Goal: Entertainment & Leisure: Consume media (video, audio)

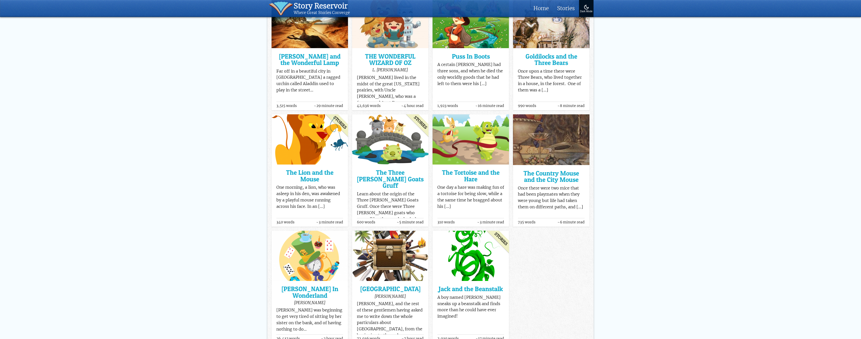
scroll to position [237, 0]
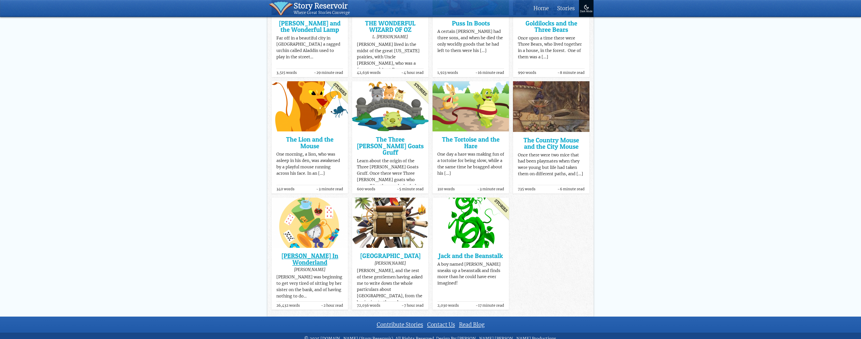
click at [320, 253] on h3 "[PERSON_NAME] In Wonderland" at bounding box center [309, 259] width 67 height 13
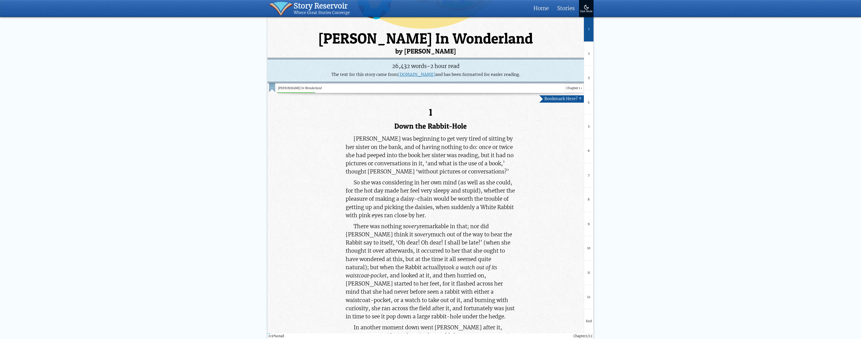
scroll to position [229, 0]
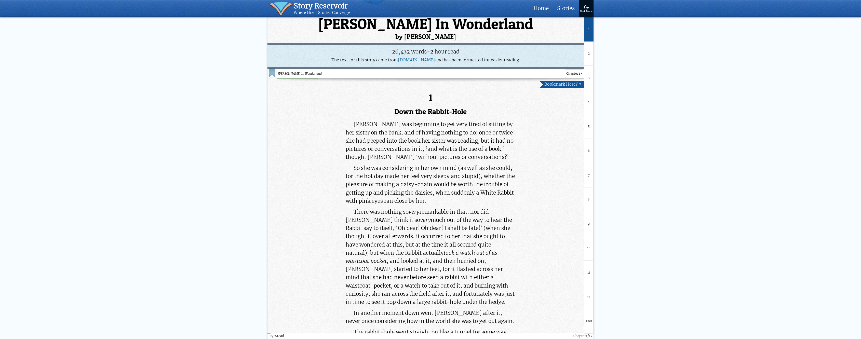
drag, startPoint x: 354, startPoint y: 168, endPoint x: 410, endPoint y: 207, distance: 67.7
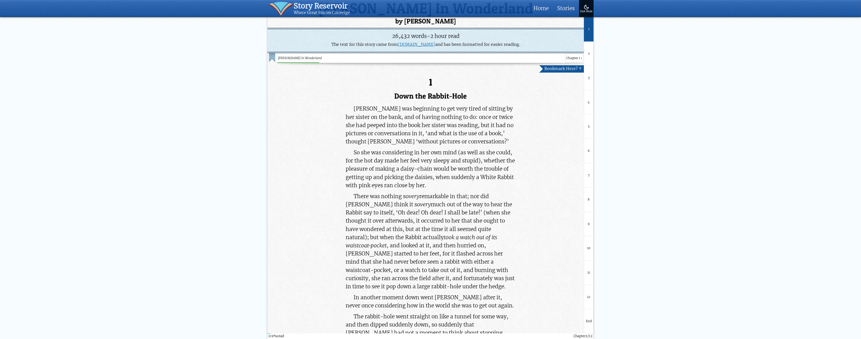
scroll to position [280, 0]
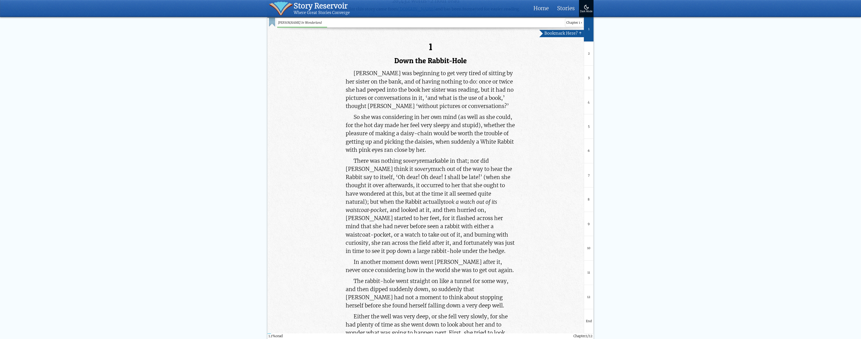
click at [358, 181] on p "There was nothing so very remarkable in that; nor did [PERSON_NAME] think it so…" at bounding box center [431, 206] width 170 height 99
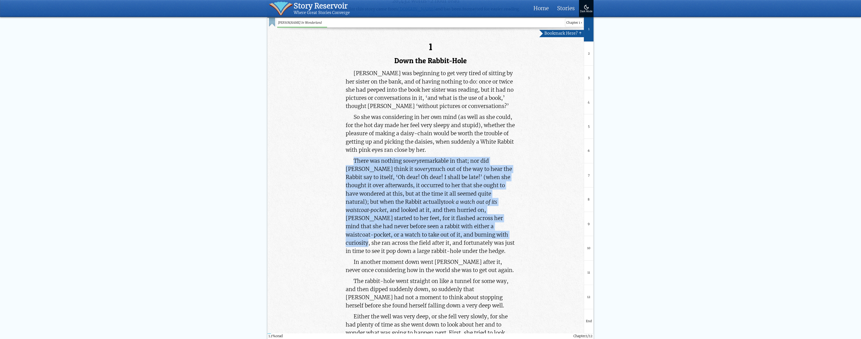
drag, startPoint x: 355, startPoint y: 158, endPoint x: 424, endPoint y: 232, distance: 100.9
click at [424, 232] on p "There was nothing so very remarkable in that; nor did [PERSON_NAME] think it so…" at bounding box center [431, 206] width 170 height 99
click at [424, 234] on p "There was nothing so very remarkable in that; nor did [PERSON_NAME] think it so…" at bounding box center [431, 206] width 170 height 99
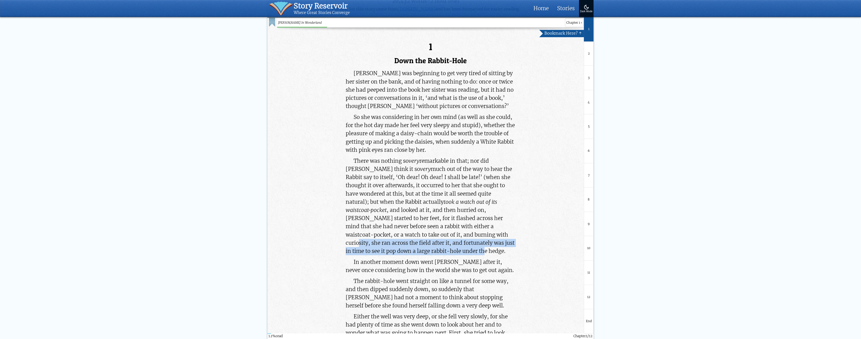
drag, startPoint x: 413, startPoint y: 234, endPoint x: 402, endPoint y: 249, distance: 19.2
click at [402, 249] on p "There was nothing so very remarkable in that; nor did [PERSON_NAME] think it so…" at bounding box center [431, 206] width 170 height 99
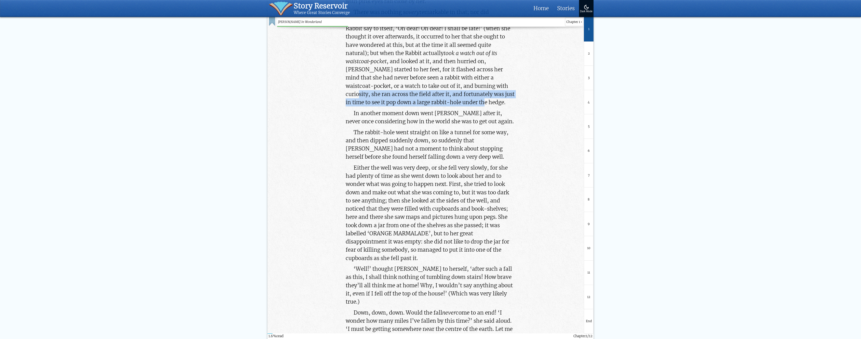
scroll to position [433, 0]
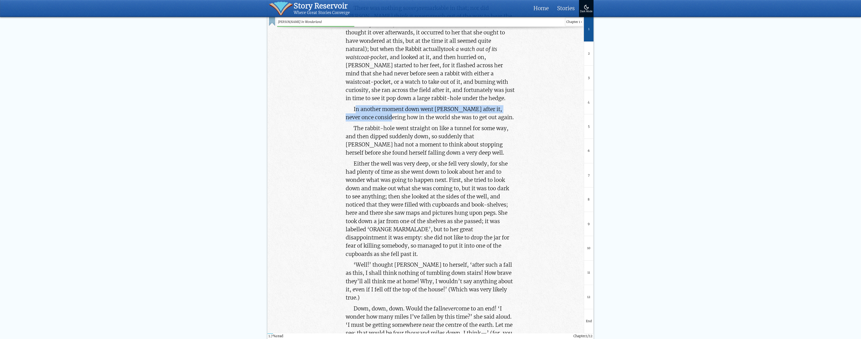
drag, startPoint x: 357, startPoint y: 109, endPoint x: 385, endPoint y: 115, distance: 28.7
click at [385, 115] on p "In another moment down went [PERSON_NAME] after it, never once considering how …" at bounding box center [431, 113] width 170 height 16
click at [381, 131] on p "The rabbit-hole went straight on like a tunnel for some way, and then dipped su…" at bounding box center [431, 140] width 170 height 33
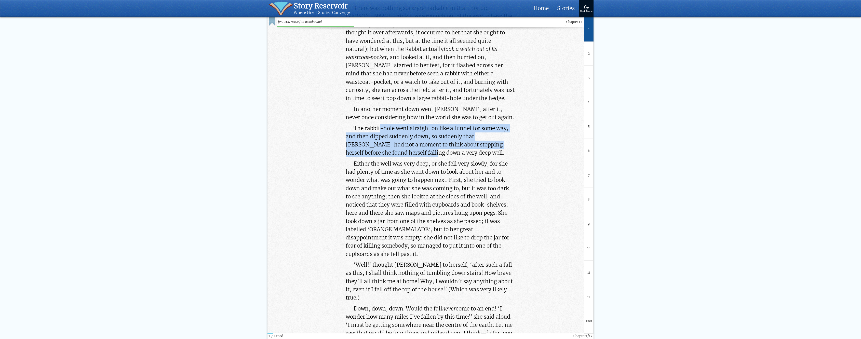
drag, startPoint x: 381, startPoint y: 126, endPoint x: 378, endPoint y: 146, distance: 20.6
click at [379, 149] on p "The rabbit-hole went straight on like a tunnel for some way, and then dipped su…" at bounding box center [431, 140] width 170 height 33
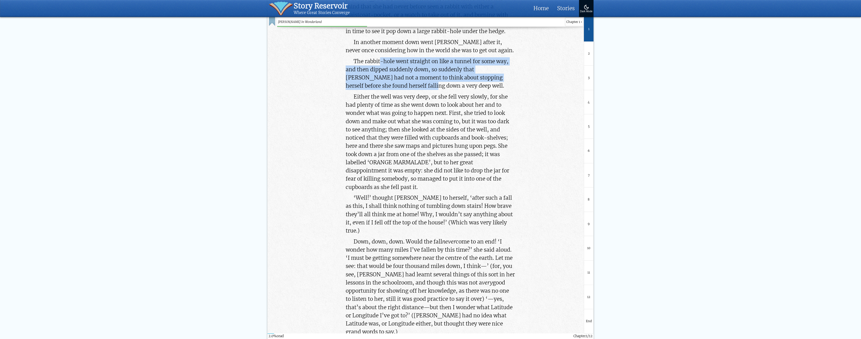
scroll to position [510, 0]
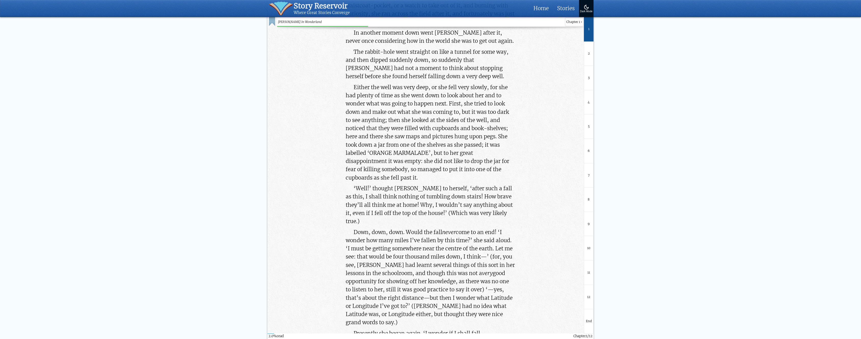
click at [373, 118] on p "Either the well was very deep, or she fell very slowly, for she had plenty of t…" at bounding box center [431, 132] width 170 height 99
drag, startPoint x: 361, startPoint y: 86, endPoint x: 470, endPoint y: 93, distance: 109.0
click at [470, 93] on p "Either the well was very deep, or she fell very slowly, for she had plenty of t…" at bounding box center [431, 132] width 170 height 99
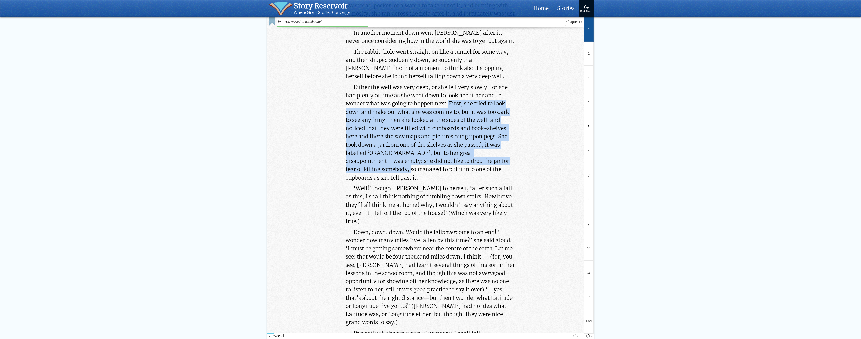
drag, startPoint x: 448, startPoint y: 102, endPoint x: 410, endPoint y: 167, distance: 75.2
click at [411, 168] on p "Either the well was very deep, or she fell very slowly, for she had plenty of t…" at bounding box center [431, 132] width 170 height 99
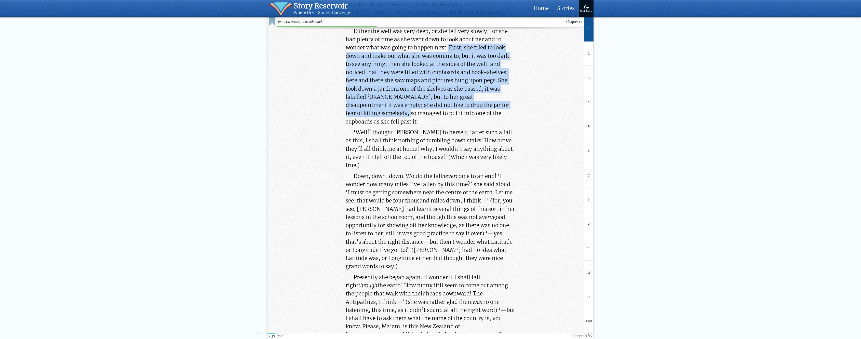
scroll to position [586, 0]
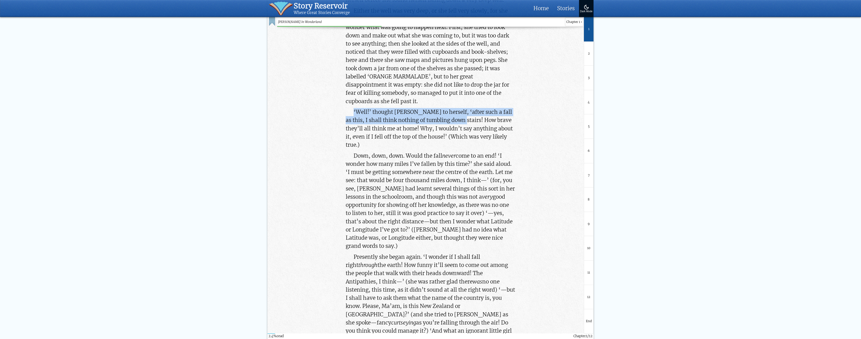
drag, startPoint x: 354, startPoint y: 111, endPoint x: 447, endPoint y: 118, distance: 93.3
click at [447, 118] on p "‘Well!’ thought [PERSON_NAME] to herself, ‘after such a fall as this, I shall t…" at bounding box center [431, 128] width 170 height 41
click at [454, 122] on p "‘Well!’ thought [PERSON_NAME] to herself, ‘after such a fall as this, I shall t…" at bounding box center [431, 128] width 170 height 41
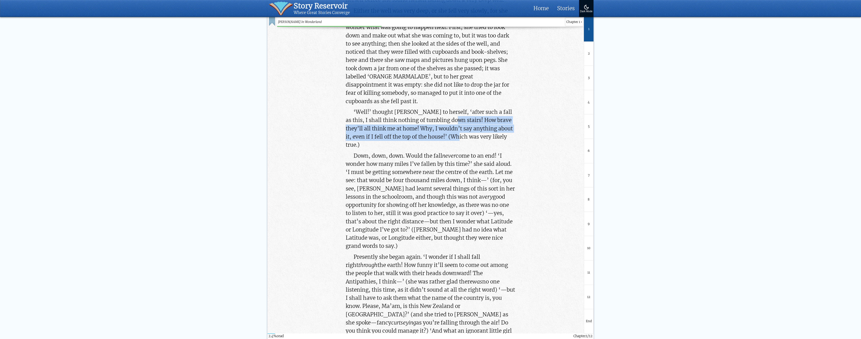
drag, startPoint x: 441, startPoint y: 120, endPoint x: 456, endPoint y: 135, distance: 21.3
click at [456, 135] on p "‘Well!’ thought [PERSON_NAME] to herself, ‘after such a fall as this, I shall t…" at bounding box center [431, 128] width 170 height 41
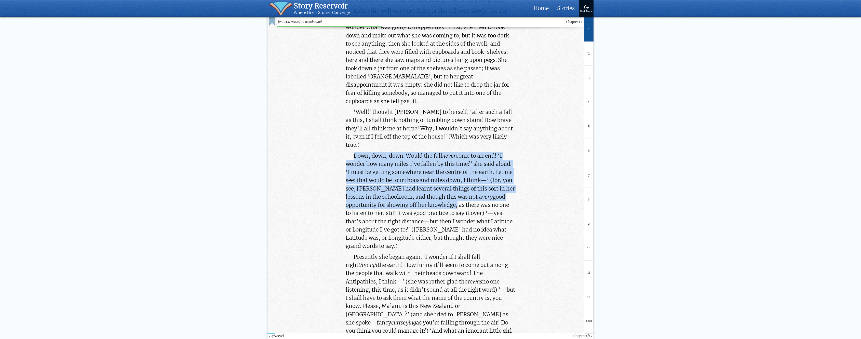
drag, startPoint x: 354, startPoint y: 147, endPoint x: 424, endPoint y: 200, distance: 87.1
click at [424, 200] on p "Down, down, down. Would the fall never come to an end! ‘I wonder how many miles…" at bounding box center [431, 201] width 170 height 99
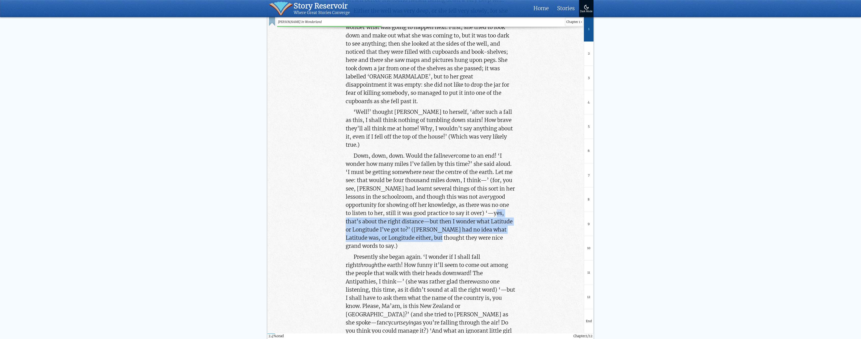
drag, startPoint x: 464, startPoint y: 204, endPoint x: 419, endPoint y: 230, distance: 51.7
click at [419, 230] on p "Down, down, down. Would the fall never come to an end! ‘I wonder how many miles…" at bounding box center [431, 201] width 170 height 99
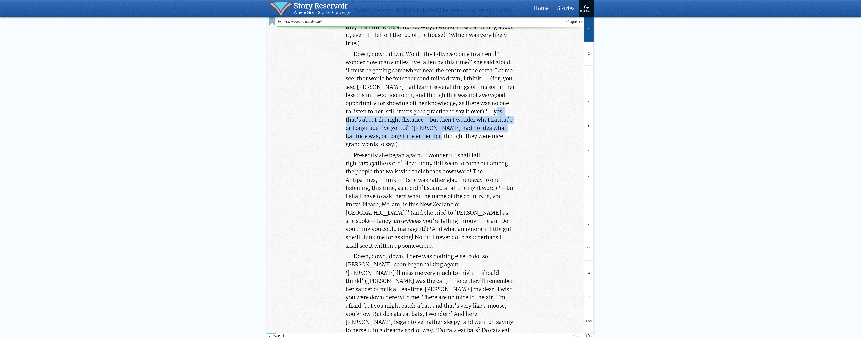
scroll to position [688, 0]
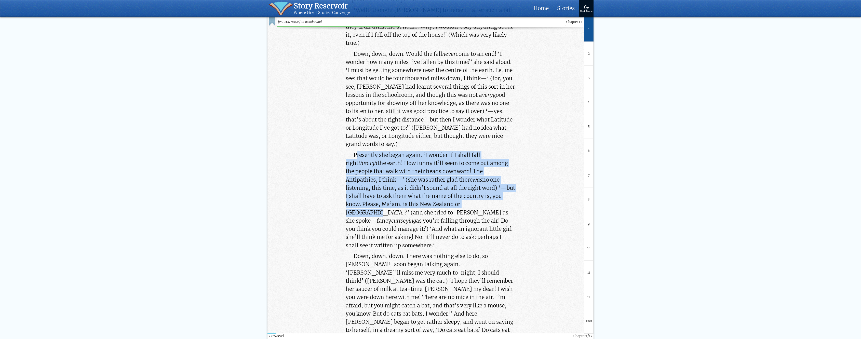
drag, startPoint x: 358, startPoint y: 138, endPoint x: 412, endPoint y: 191, distance: 76.0
click at [412, 191] on p "Presently she began again. ‘I wonder if I shall fall right through the earth! H…" at bounding box center [431, 200] width 170 height 99
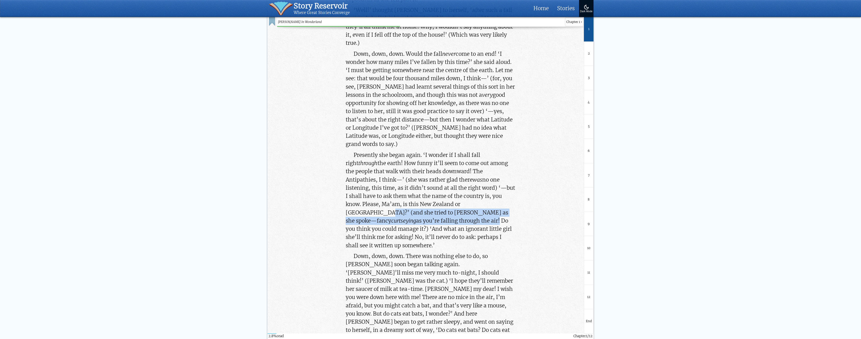
drag, startPoint x: 418, startPoint y: 189, endPoint x: 475, endPoint y: 200, distance: 57.9
click at [475, 200] on p "Presently she began again. ‘I wonder if I shall fall right through the earth! H…" at bounding box center [431, 200] width 170 height 99
drag, startPoint x: 405, startPoint y: 204, endPoint x: 444, endPoint y: 218, distance: 41.1
click at [444, 218] on p "Presently she began again. ‘I wonder if I shall fall right through the earth! H…" at bounding box center [431, 200] width 170 height 99
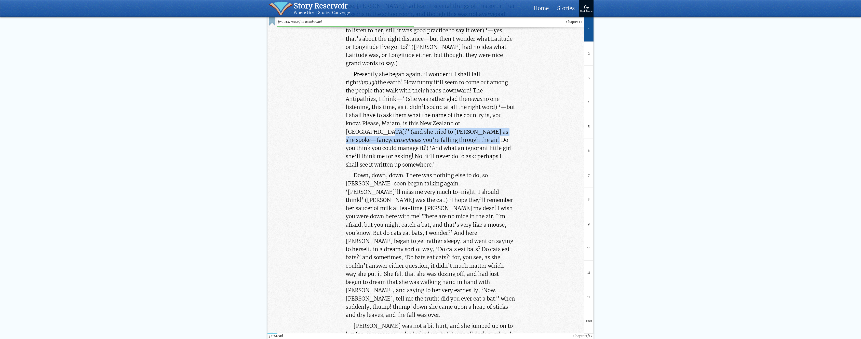
scroll to position [790, 0]
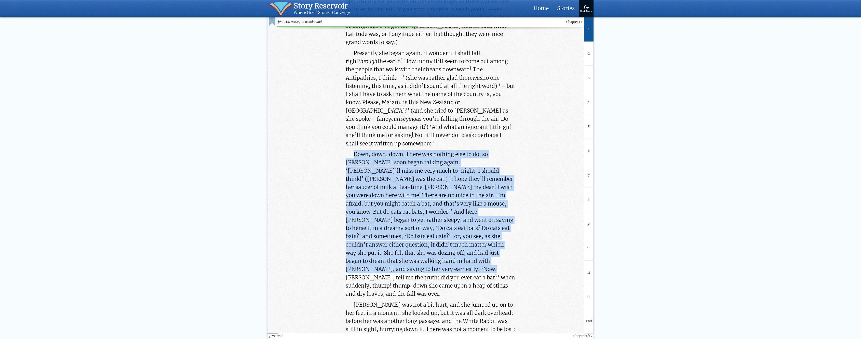
drag, startPoint x: 353, startPoint y: 129, endPoint x: 463, endPoint y: 235, distance: 152.8
click at [463, 235] on p "Down, down, down. There was nothing else to do, so [PERSON_NAME] soon began tal…" at bounding box center [431, 224] width 170 height 148
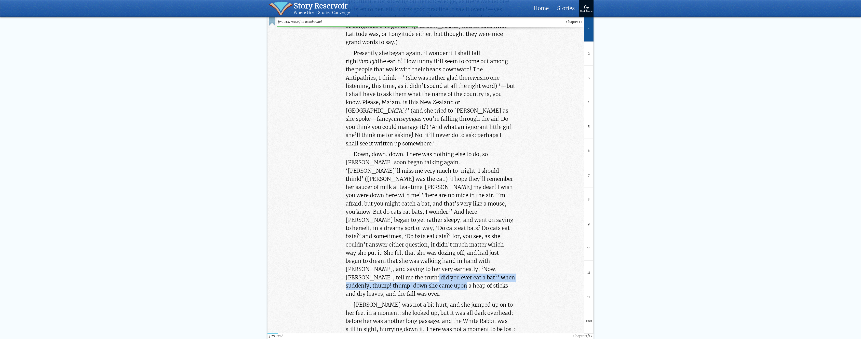
drag, startPoint x: 389, startPoint y: 244, endPoint x: 425, endPoint y: 252, distance: 37.0
click at [425, 252] on p "Down, down, down. There was nothing else to do, so [PERSON_NAME] soon began tal…" at bounding box center [431, 224] width 170 height 148
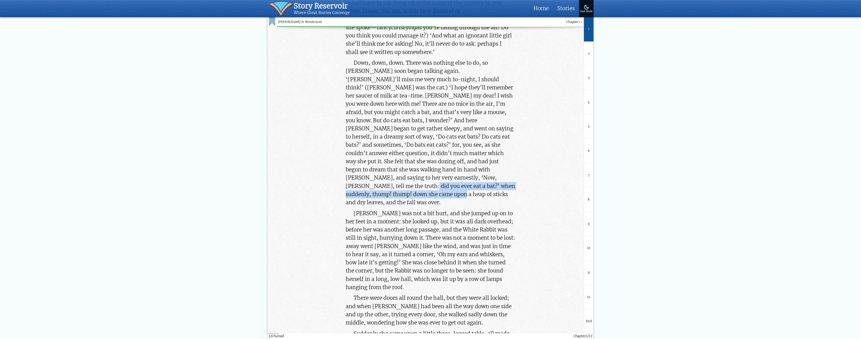
scroll to position [892, 0]
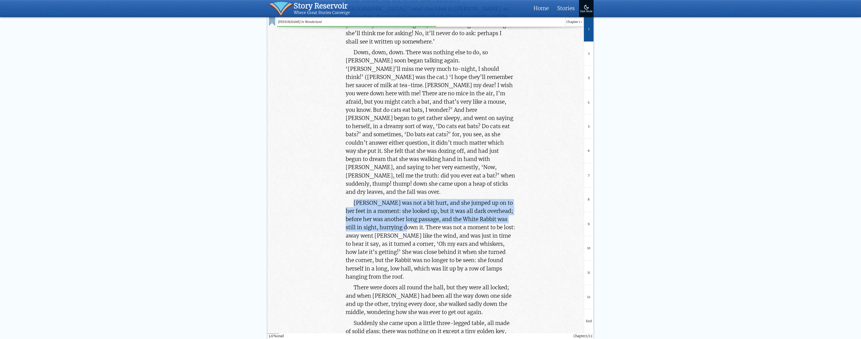
drag, startPoint x: 354, startPoint y: 160, endPoint x: 392, endPoint y: 186, distance: 45.7
click at [392, 199] on p "[PERSON_NAME] was not a bit hurt, and she jumped up on to her feet in a moment:…" at bounding box center [431, 240] width 170 height 82
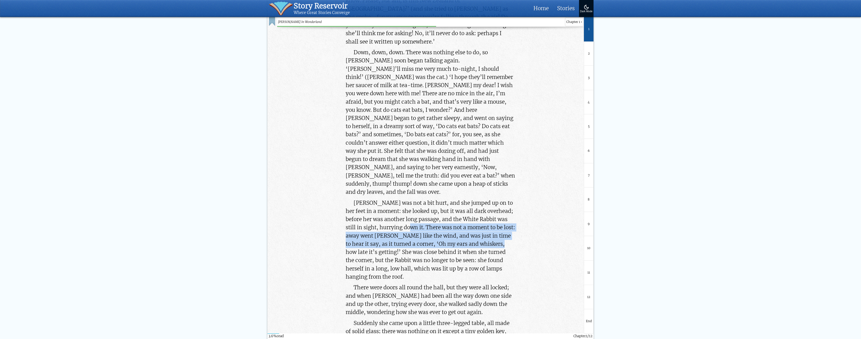
drag, startPoint x: 395, startPoint y: 186, endPoint x: 476, endPoint y: 201, distance: 82.2
click at [476, 201] on p "[PERSON_NAME] was not a bit hurt, and she jumped up on to her feet in a moment:…" at bounding box center [431, 240] width 170 height 82
click at [442, 205] on p "[PERSON_NAME] was not a bit hurt, and she jumped up on to her feet in a moment:…" at bounding box center [431, 240] width 170 height 82
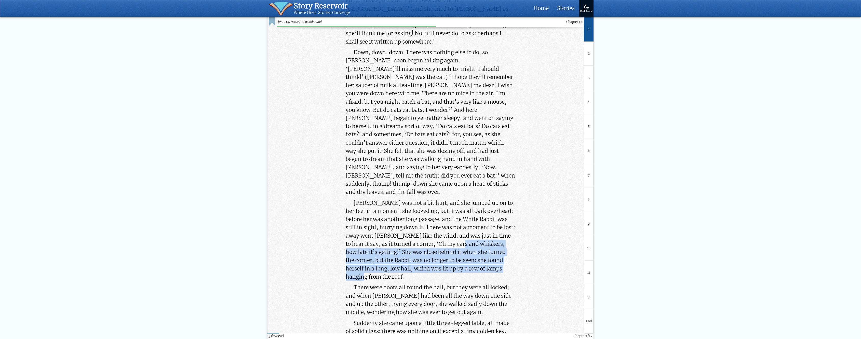
drag, startPoint x: 439, startPoint y: 204, endPoint x: 494, endPoint y: 227, distance: 59.2
click at [494, 227] on p "[PERSON_NAME] was not a bit hurt, and she jumped up on to her feet in a moment:…" at bounding box center [431, 240] width 170 height 82
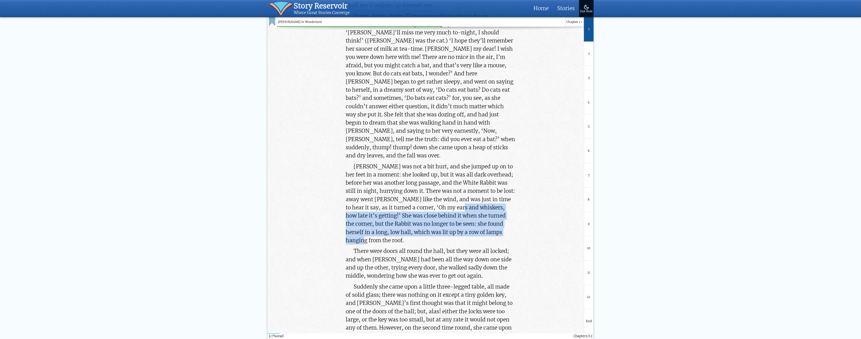
scroll to position [943, 0]
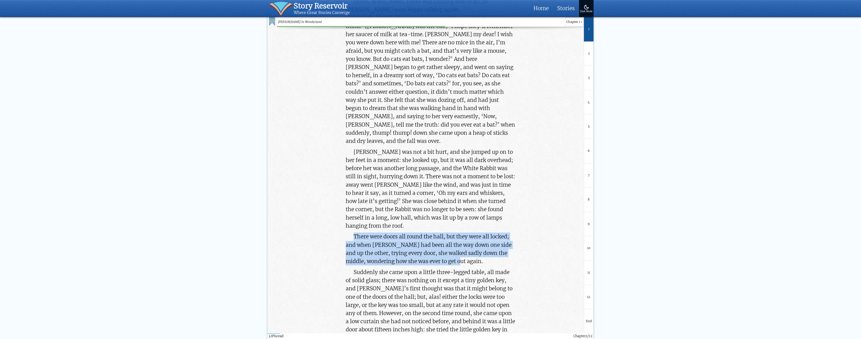
drag, startPoint x: 353, startPoint y: 186, endPoint x: 460, endPoint y: 209, distance: 109.4
click at [460, 233] on p "There were doors all round the hall, but they were all locked; and when [PERSON…" at bounding box center [431, 249] width 170 height 33
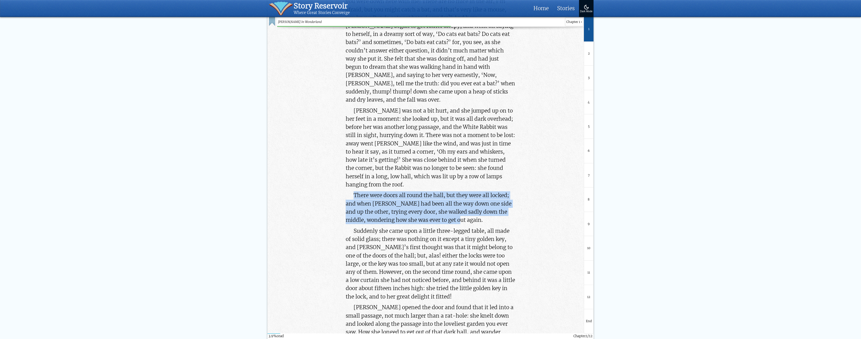
scroll to position [1019, 0]
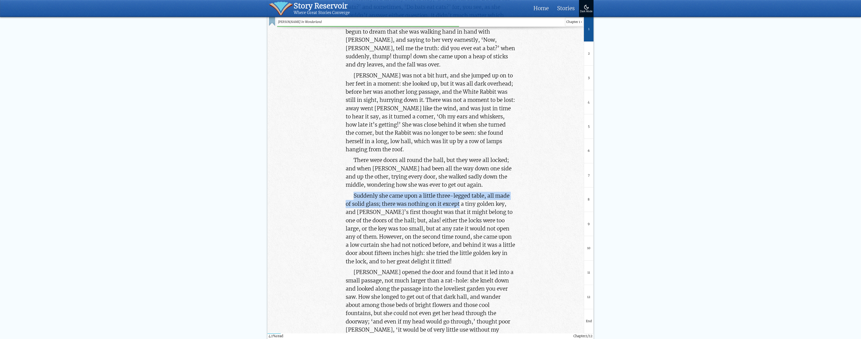
drag, startPoint x: 354, startPoint y: 147, endPoint x: 461, endPoint y: 155, distance: 107.3
click at [461, 192] on p "Suddenly she came upon a little three-legged table, all made of solid glass; th…" at bounding box center [431, 229] width 170 height 74
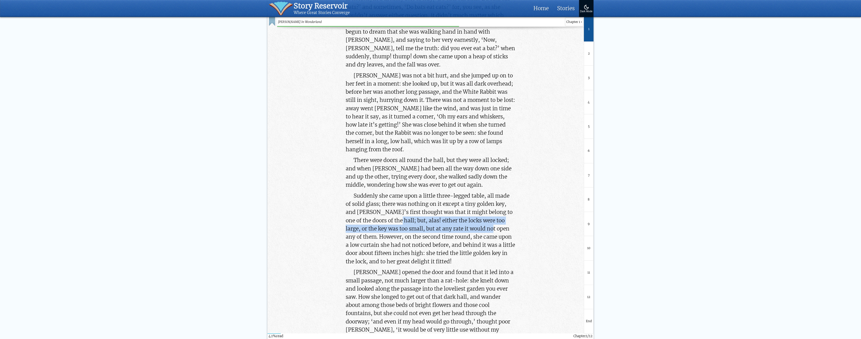
drag, startPoint x: 393, startPoint y: 170, endPoint x: 484, endPoint y: 182, distance: 91.7
click at [484, 192] on p "Suddenly she came upon a little three-legged table, all made of solid glass; th…" at bounding box center [431, 229] width 170 height 74
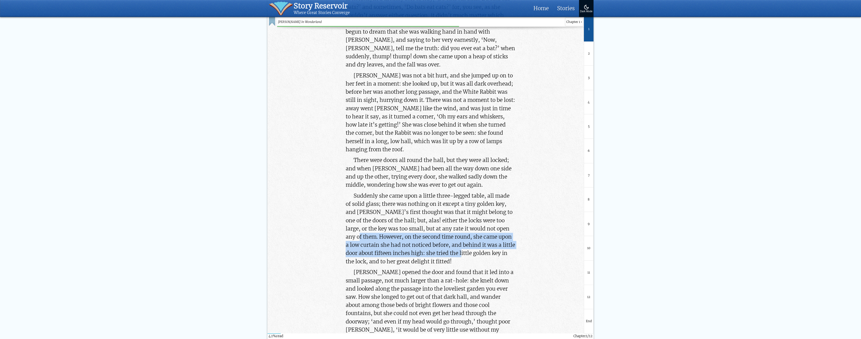
drag, startPoint x: 346, startPoint y: 188, endPoint x: 450, endPoint y: 208, distance: 106.4
click at [450, 208] on p "Suddenly she came upon a little three-legged table, all made of solid glass; th…" at bounding box center [431, 229] width 170 height 74
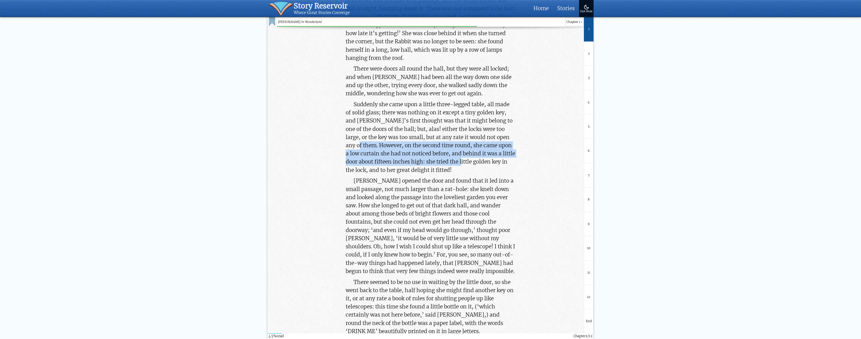
scroll to position [1121, 0]
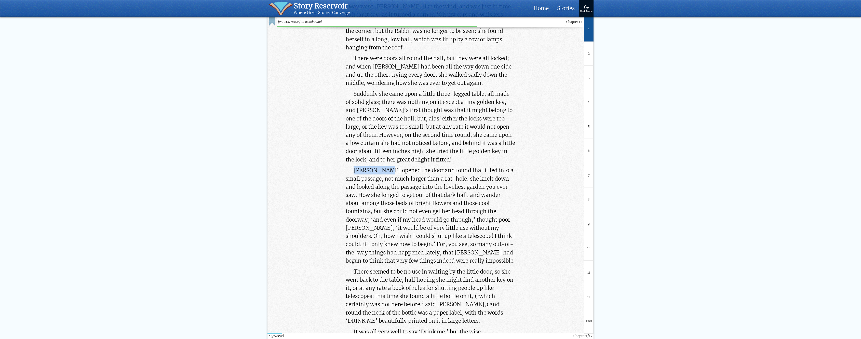
drag, startPoint x: 355, startPoint y: 118, endPoint x: 387, endPoint y: 120, distance: 32.4
click at [387, 166] on p "[PERSON_NAME] opened the door and found that it led into a small passage, not m…" at bounding box center [431, 215] width 170 height 99
click at [423, 166] on p "[PERSON_NAME] opened the door and found that it led into a small passage, not m…" at bounding box center [431, 215] width 170 height 99
drag, startPoint x: 369, startPoint y: 130, endPoint x: 455, endPoint y: 140, distance: 86.9
click at [455, 166] on p "[PERSON_NAME] opened the door and found that it led into a small passage, not m…" at bounding box center [431, 215] width 170 height 99
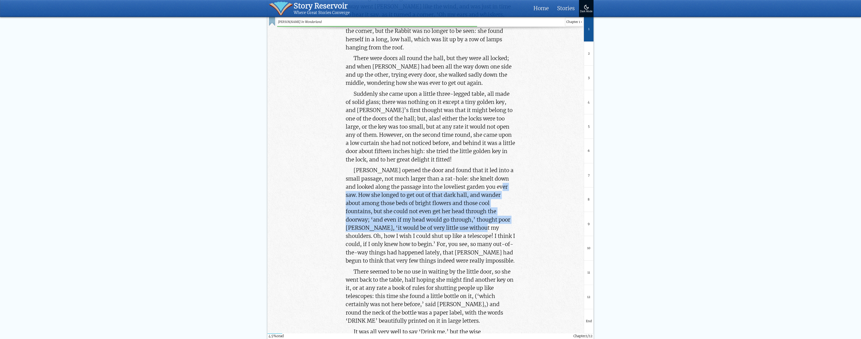
drag, startPoint x: 347, startPoint y: 148, endPoint x: 442, endPoint y: 177, distance: 98.7
click at [442, 177] on p "[PERSON_NAME] opened the door and found that it led into a small passage, not m…" at bounding box center [431, 215] width 170 height 99
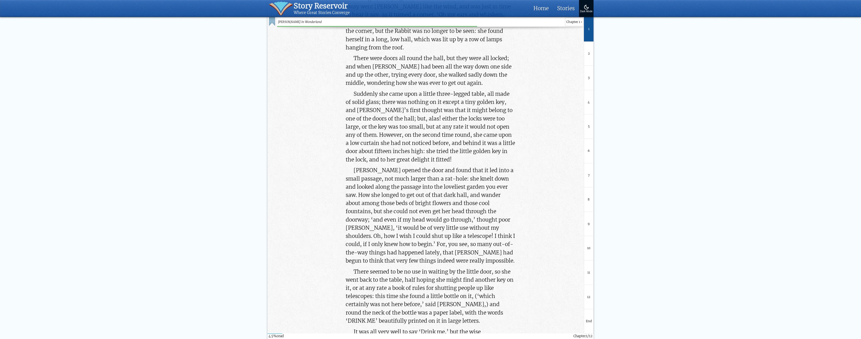
click at [397, 189] on p "[PERSON_NAME] opened the door and found that it led into a small passage, not m…" at bounding box center [431, 215] width 170 height 99
drag, startPoint x: 396, startPoint y: 189, endPoint x: 471, endPoint y: 194, distance: 75.8
click at [471, 194] on p "[PERSON_NAME] opened the door and found that it led into a small passage, not m…" at bounding box center [431, 215] width 170 height 99
click at [359, 193] on p "[PERSON_NAME] opened the door and found that it led into a small passage, not m…" at bounding box center [431, 215] width 170 height 99
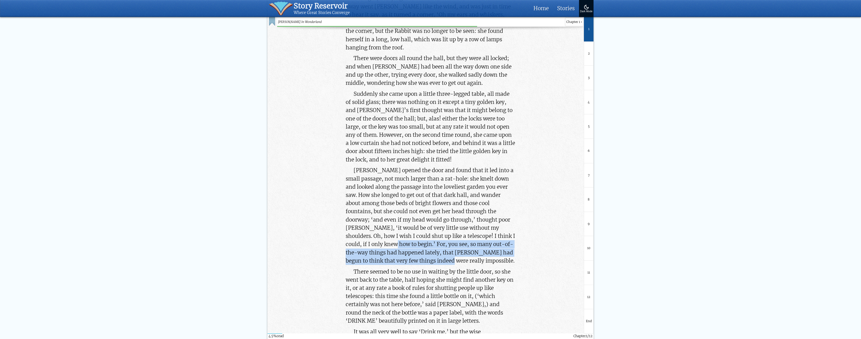
drag, startPoint x: 347, startPoint y: 193, endPoint x: 430, endPoint y: 212, distance: 84.7
click at [430, 212] on p "[PERSON_NAME] opened the door and found that it led into a small passage, not m…" at bounding box center [431, 215] width 170 height 99
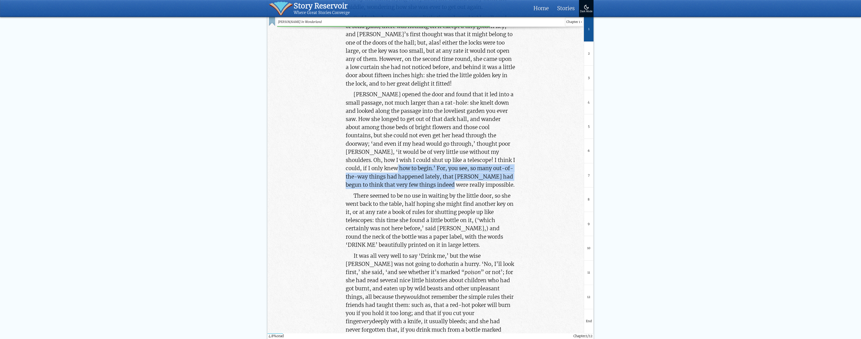
scroll to position [1197, 0]
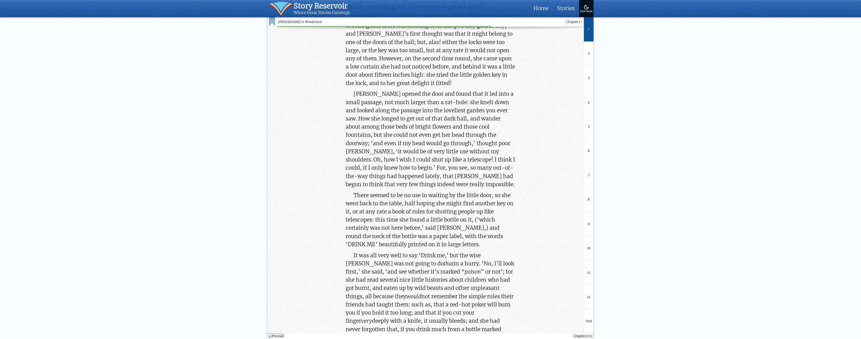
click at [375, 191] on p "There seemed to be no use in waiting by the little door, so she went back to th…" at bounding box center [431, 220] width 170 height 58
drag, startPoint x: 353, startPoint y: 147, endPoint x: 412, endPoint y: 152, distance: 58.8
click at [412, 191] on p "There seemed to be no use in waiting by the little door, so she went back to th…" at bounding box center [431, 220] width 170 height 58
click at [377, 191] on p "There seemed to be no use in waiting by the little door, so she went back to th…" at bounding box center [431, 220] width 170 height 58
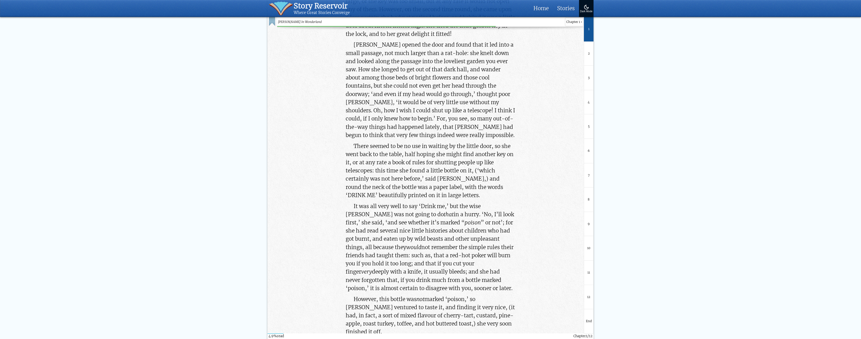
scroll to position [1248, 0]
drag, startPoint x: 418, startPoint y: 156, endPoint x: 422, endPoint y: 156, distance: 4.3
click at [422, 200] on p "It was all very well to say ‘Drink me,’ but the wise [PERSON_NAME] was not goin…" at bounding box center [431, 245] width 170 height 90
drag, startPoint x: 465, startPoint y: 156, endPoint x: 461, endPoint y: 160, distance: 5.9
click at [465, 200] on p "It was all very well to say ‘Drink me,’ but the wise [PERSON_NAME] was not goin…" at bounding box center [431, 245] width 170 height 90
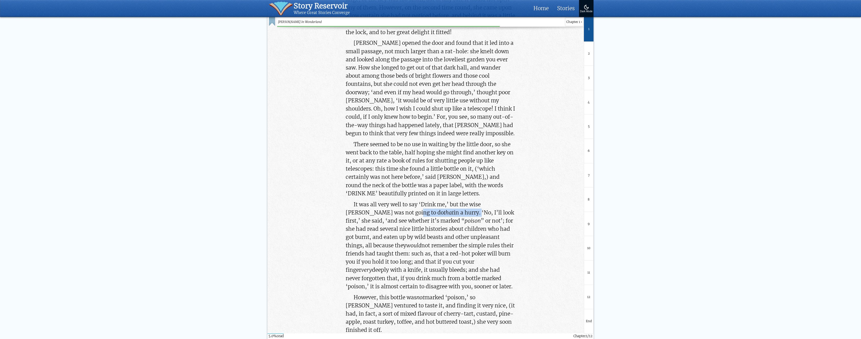
drag, startPoint x: 378, startPoint y: 164, endPoint x: 434, endPoint y: 161, distance: 56.1
click at [434, 200] on p "It was all very well to say ‘Drink me,’ but the wise [PERSON_NAME] was not goin…" at bounding box center [431, 245] width 170 height 90
click at [366, 200] on p "It was all very well to say ‘Drink me,’ but the wise [PERSON_NAME] was not goin…" at bounding box center [431, 245] width 170 height 90
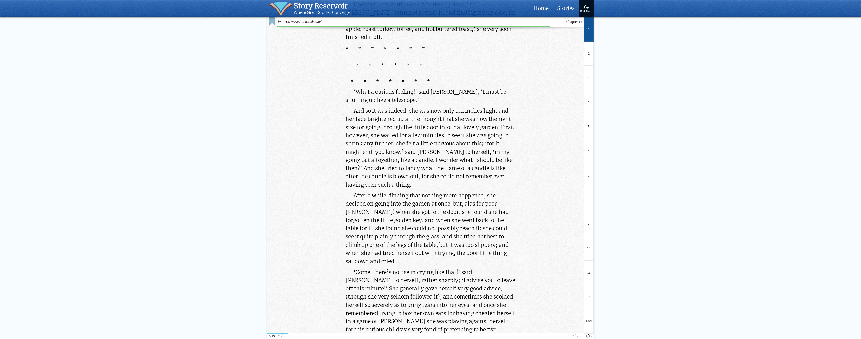
scroll to position [1554, 0]
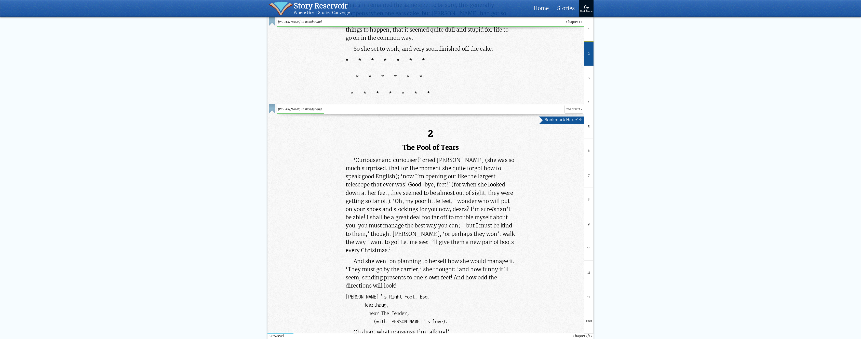
scroll to position [1987, 0]
click at [572, 116] on span "Bookmark Here? ↑" at bounding box center [562, 118] width 37 height 5
